Goal: Register for event/course

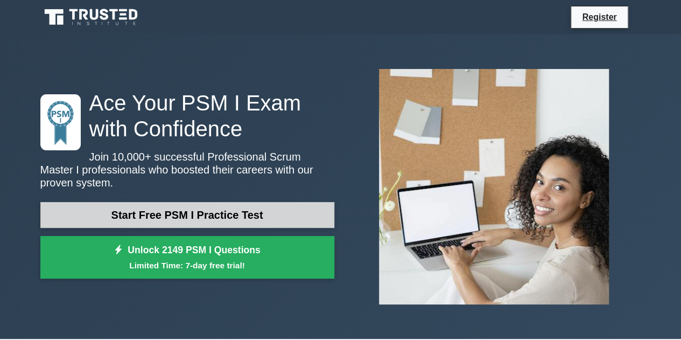
click at [252, 207] on link "Start Free PSM I Practice Test" at bounding box center [187, 215] width 294 height 26
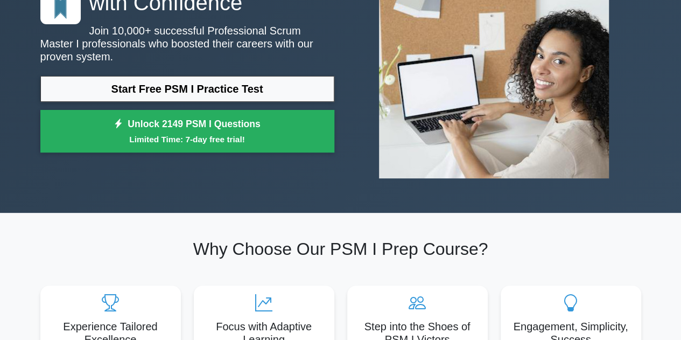
scroll to position [127, 0]
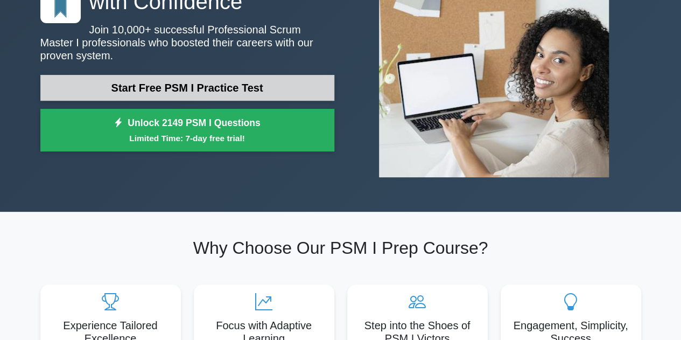
click at [211, 89] on link "Start Free PSM I Practice Test" at bounding box center [187, 88] width 294 height 26
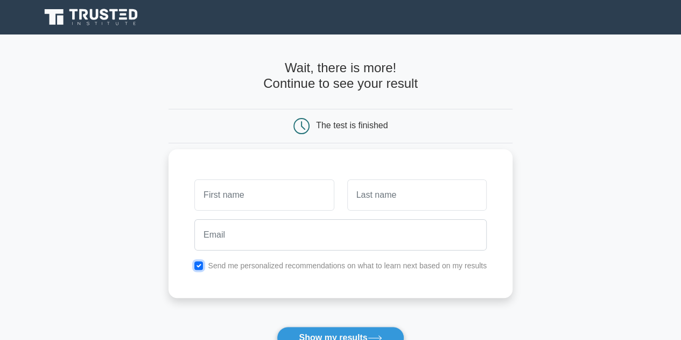
click at [200, 266] on input "checkbox" at bounding box center [198, 265] width 9 height 9
checkbox input "false"
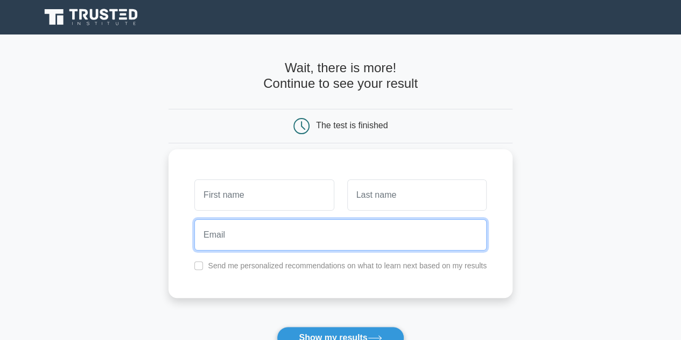
click at [333, 235] on input "email" at bounding box center [340, 234] width 292 height 31
paste input "[EMAIL_ADDRESS][DOMAIN_NAME]"
click at [333, 235] on input "[EMAIL_ADDRESS][DOMAIN_NAME]" at bounding box center [340, 234] width 292 height 31
type input "[EMAIL_ADDRESS][DOMAIN_NAME]"
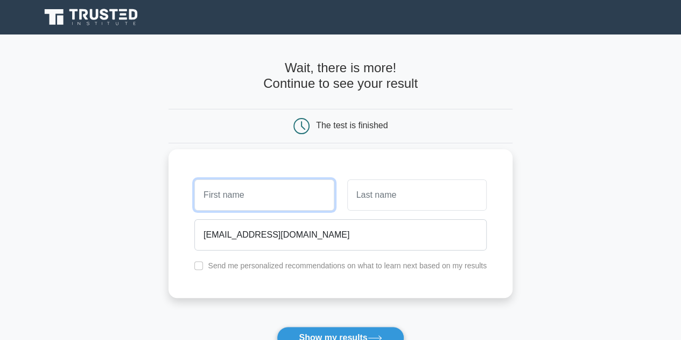
click at [222, 195] on input "text" at bounding box center [263, 194] width 139 height 31
type input "Surya"
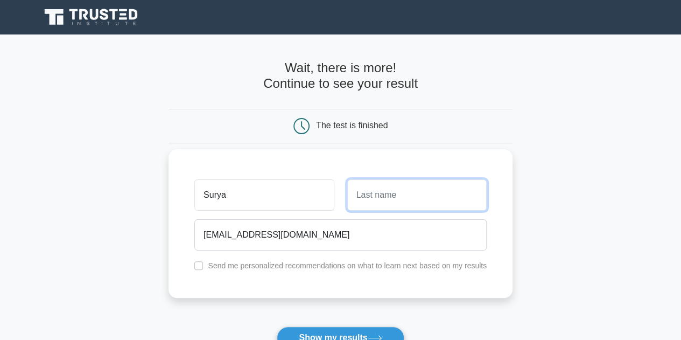
click at [401, 207] on input "text" at bounding box center [416, 194] width 139 height 31
type input "Ravi"
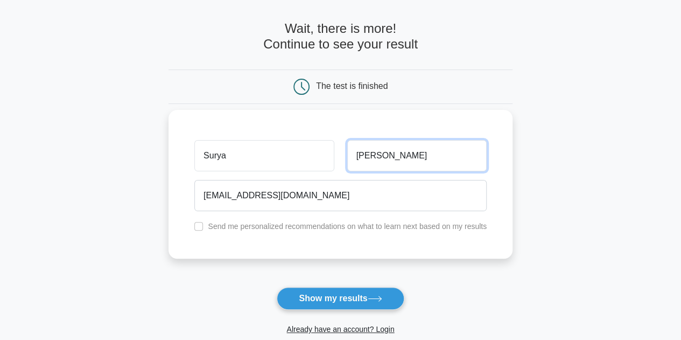
scroll to position [150, 0]
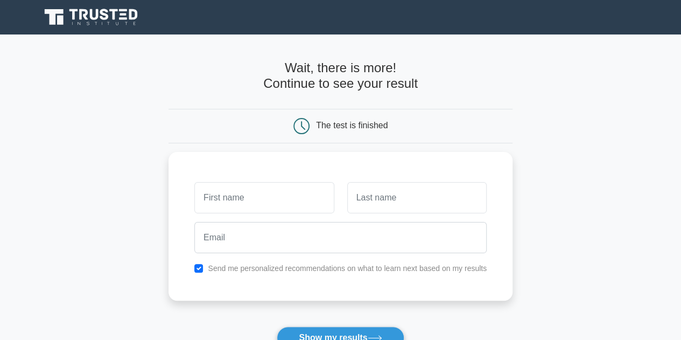
scroll to position [42, 0]
